Goal: Check status: Check status

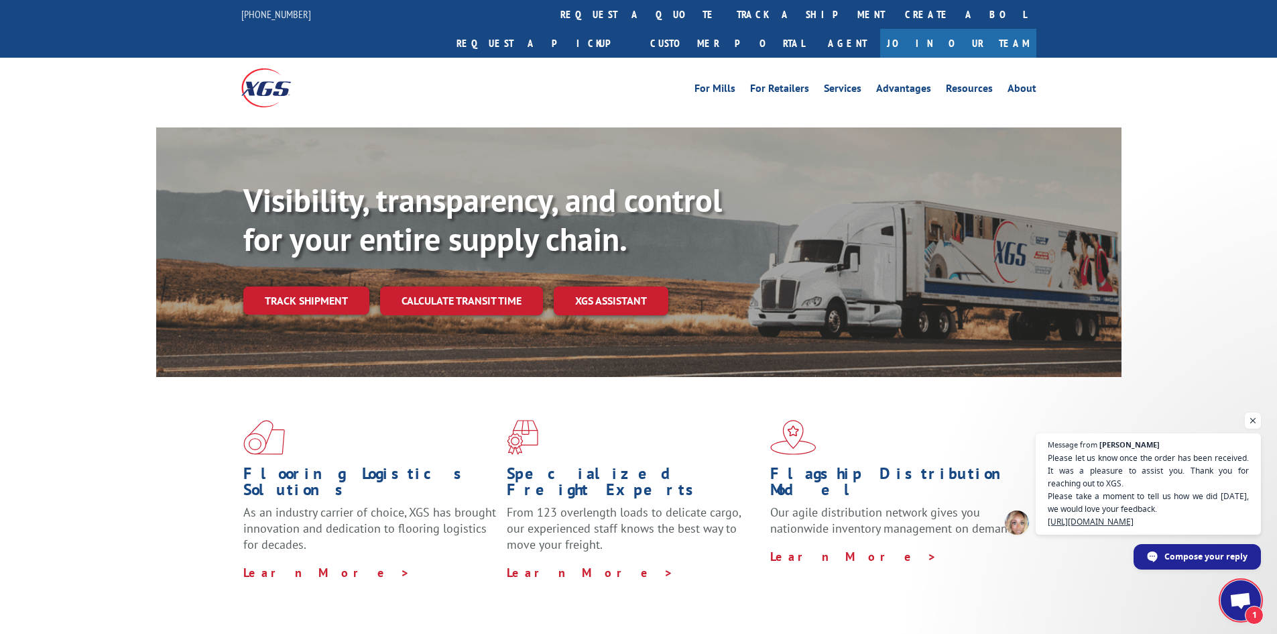
click at [302, 286] on link "Track shipment" at bounding box center [306, 300] width 126 height 28
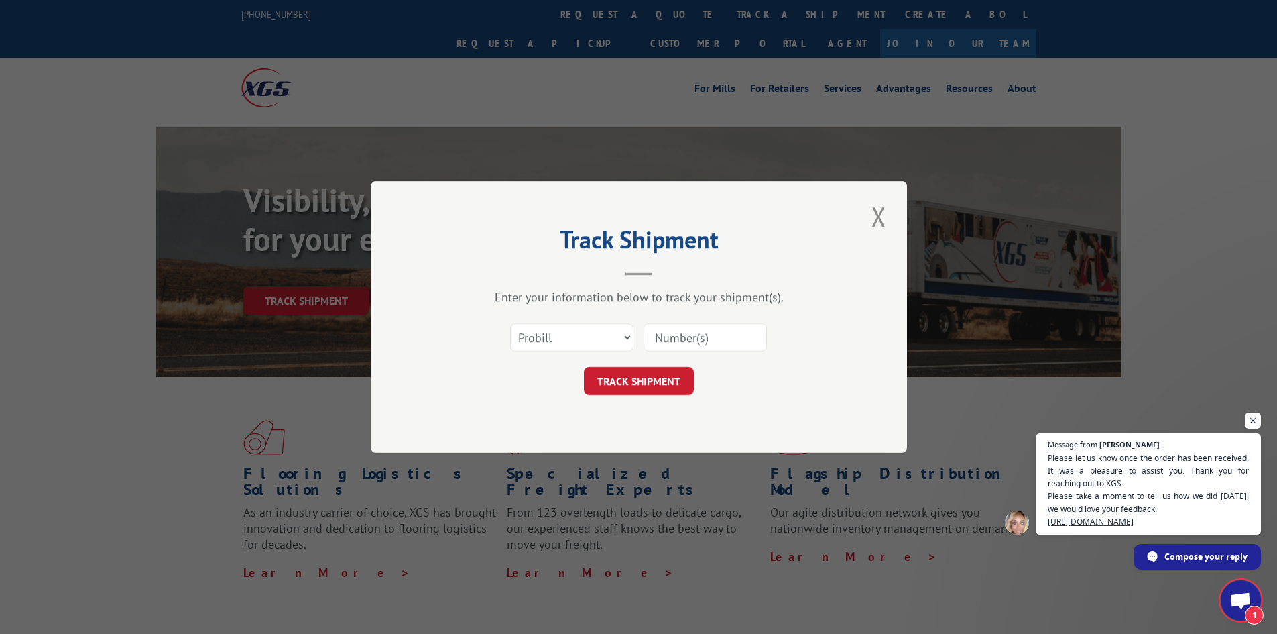
click at [795, 333] on div "Select category... Probill BOL PO" at bounding box center [639, 337] width 402 height 44
click at [693, 345] on input at bounding box center [705, 337] width 123 height 28
type input "17508342"
click at [698, 379] on div "TRACK SHIPMENT" at bounding box center [639, 381] width 402 height 28
click at [659, 384] on button "TRACK SHIPMENT" at bounding box center [639, 381] width 110 height 28
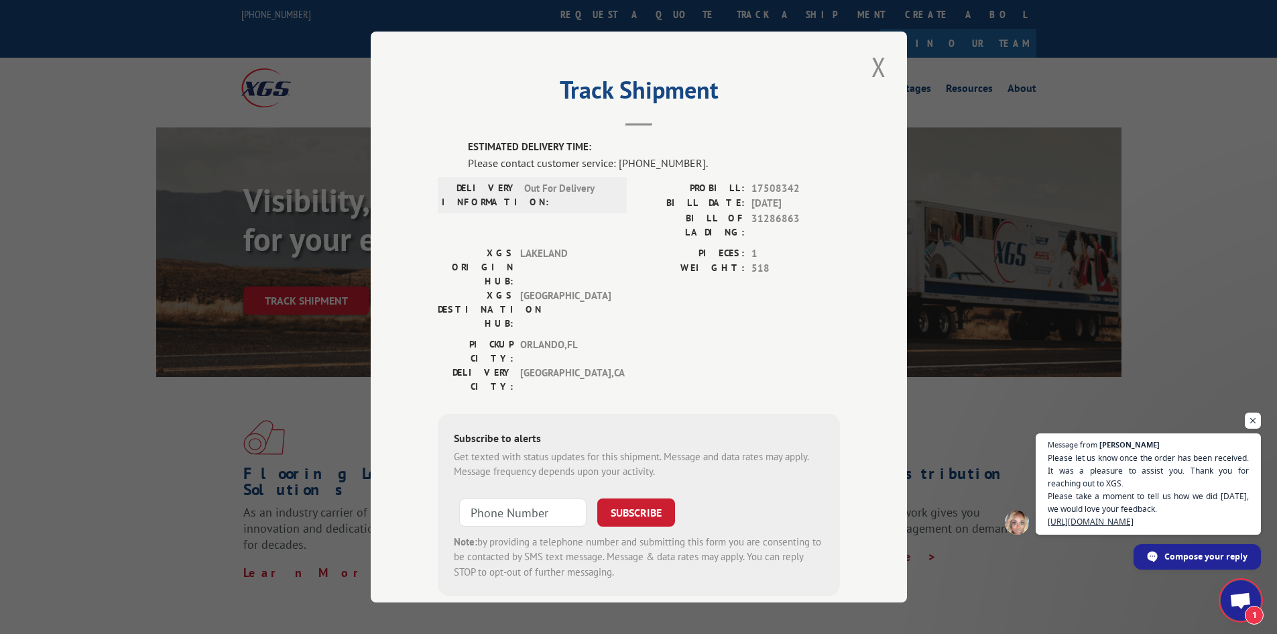
click at [627, 142] on label "ESTIMATED DELIVERY TIME:" at bounding box center [654, 146] width 372 height 15
click at [618, 142] on label "ESTIMATED DELIVERY TIME:" at bounding box center [654, 146] width 372 height 15
drag, startPoint x: 852, startPoint y: 72, endPoint x: 870, endPoint y: 71, distance: 18.8
click at [852, 71] on div "Track Shipment ESTIMATED DELIVERY TIME: Please contact customer service: [PHONE…" at bounding box center [639, 317] width 536 height 571
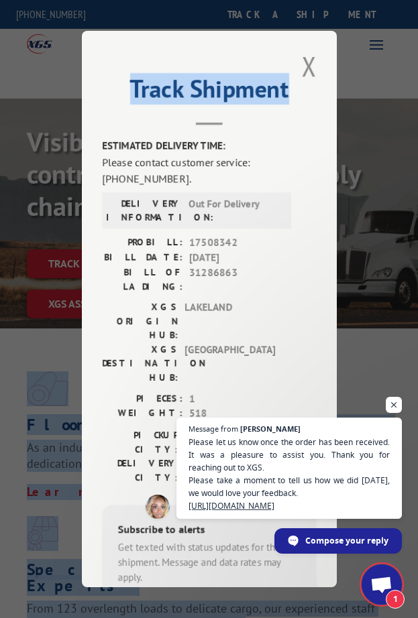
drag, startPoint x: 345, startPoint y: 108, endPoint x: 500, endPoint y: 383, distance: 315.5
drag, startPoint x: 282, startPoint y: 122, endPoint x: 681, endPoint y: 395, distance: 482.8
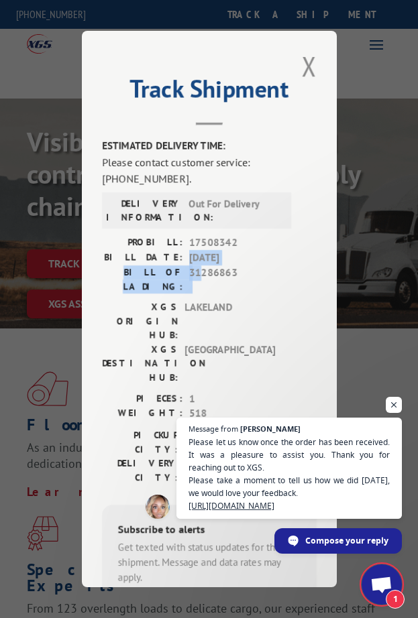
drag, startPoint x: 176, startPoint y: 257, endPoint x: 203, endPoint y: 241, distance: 30.9
click at [203, 243] on div "PROBILL: 17508342 BILL DATE: [DATE] BILL OF LADING: 31286863" at bounding box center [202, 264] width 201 height 58
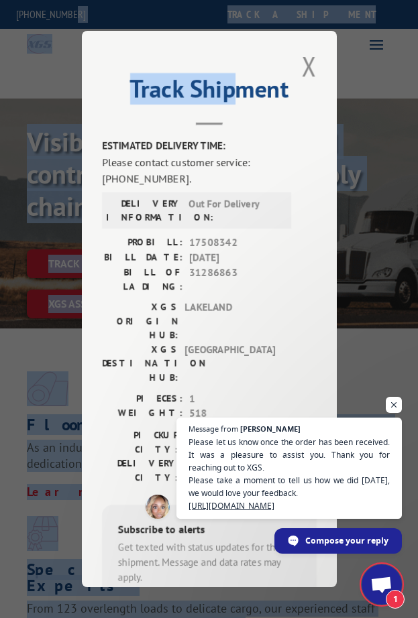
drag, startPoint x: 232, startPoint y: 10, endPoint x: 145, endPoint y: -168, distance: 197.9
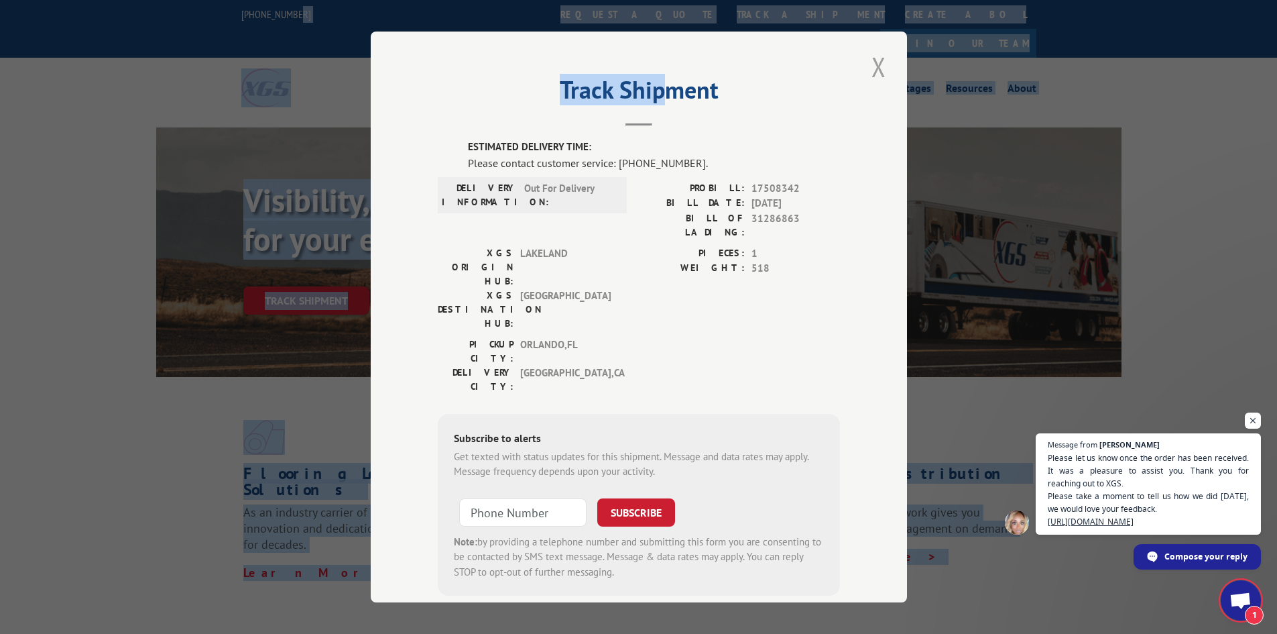
click at [868, 75] on button "Close modal" at bounding box center [879, 66] width 23 height 37
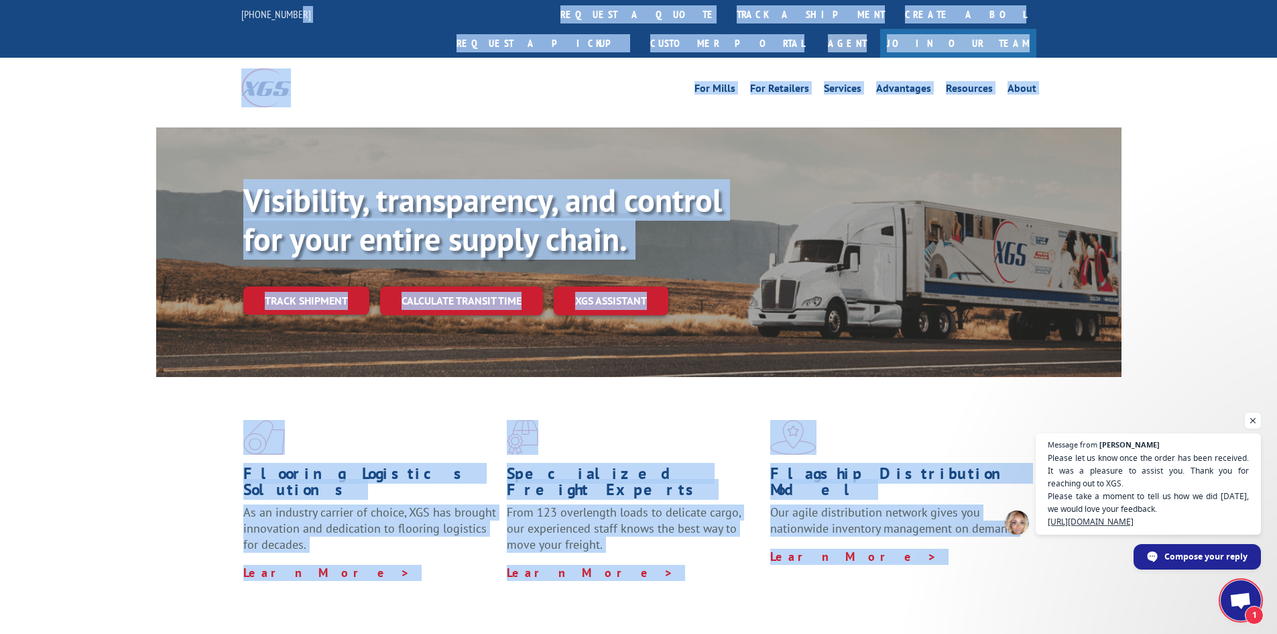
click at [1214, 234] on div "Visibility, transparency, and control for your entire supply chain. Track shipm…" at bounding box center [638, 265] width 1277 height 276
